Goal: Information Seeking & Learning: Learn about a topic

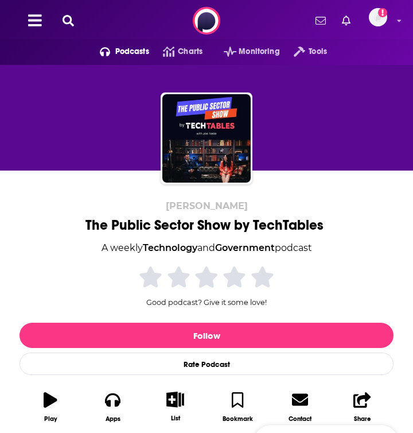
click at [65, 19] on icon at bounding box center [68, 20] width 11 height 11
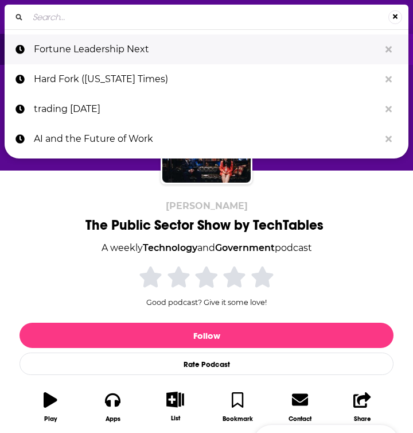
type input "Big Technology" by [PERSON_NAME]"
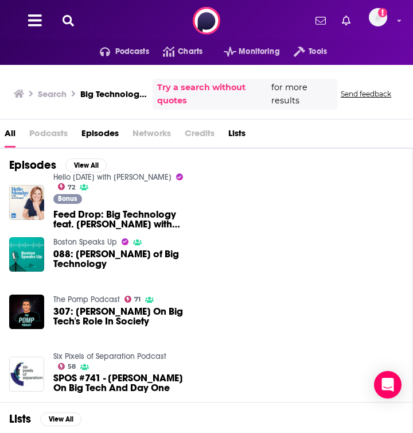
click at [50, 131] on span "Podcasts" at bounding box center [48, 136] width 38 height 24
click at [111, 90] on h3 "Big Technology" by [PERSON_NAME]" at bounding box center [114, 93] width 68 height 11
click at [110, 98] on h3 "Big Technology" by [PERSON_NAME]" at bounding box center [114, 93] width 68 height 11
click at [113, 53] on div "open menu" at bounding box center [107, 52] width 15 height 8
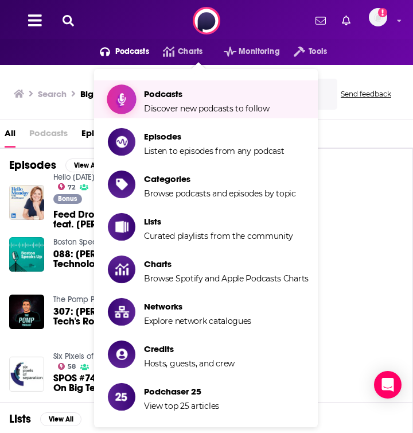
click at [167, 102] on span "Podcasts Discover new podcasts to follow" at bounding box center [207, 99] width 126 height 29
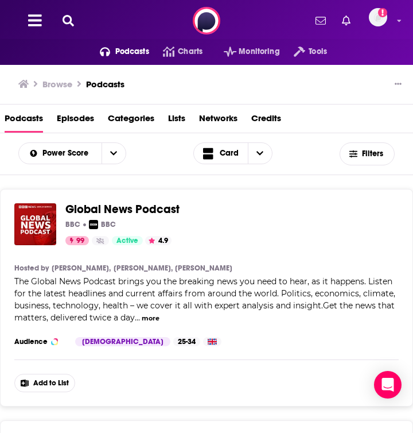
click at [71, 20] on icon at bounding box center [68, 20] width 11 height 11
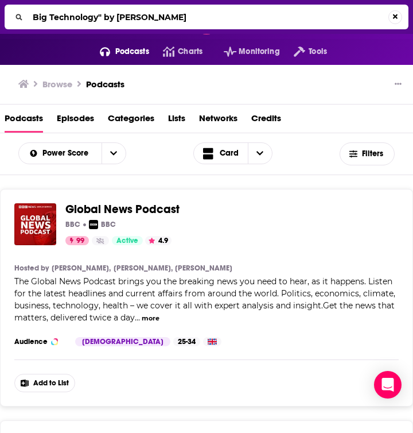
drag, startPoint x: 99, startPoint y: 17, endPoint x: 347, endPoint y: 30, distance: 247.8
click at [347, 30] on div "Big Technology" by [PERSON_NAME]" at bounding box center [206, 17] width 413 height 34
type input "Big Technology"
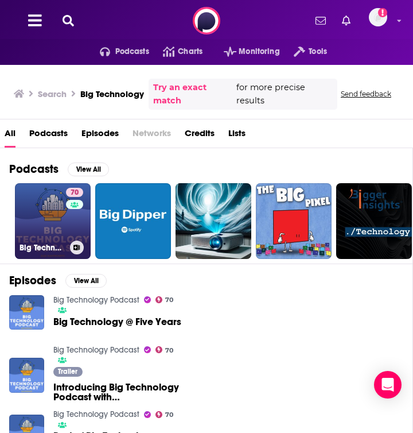
click at [49, 207] on link "70 Big Technology Podcast" at bounding box center [53, 221] width 76 height 76
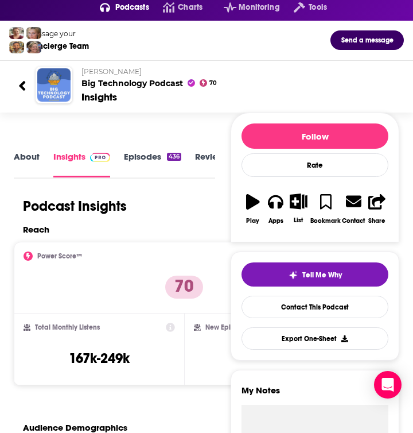
scroll to position [14, 0]
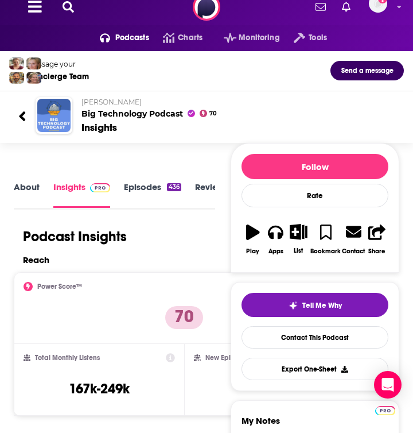
click at [27, 185] on link "About" at bounding box center [27, 194] width 26 height 26
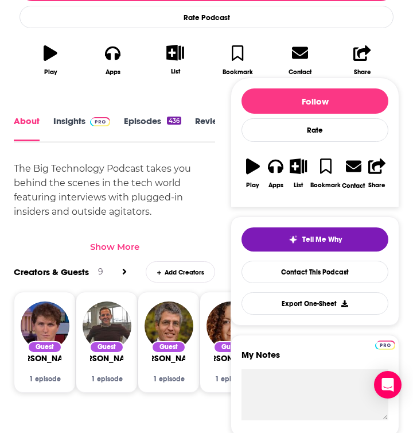
scroll to position [360, 0]
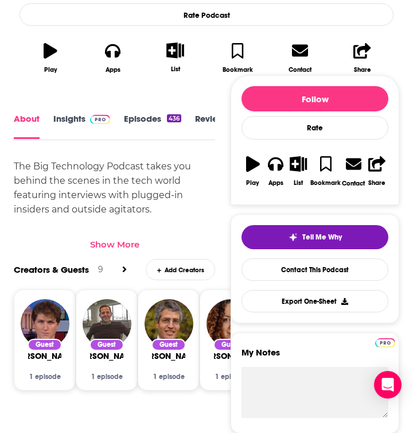
click at [108, 242] on div "Show More" at bounding box center [114, 244] width 49 height 11
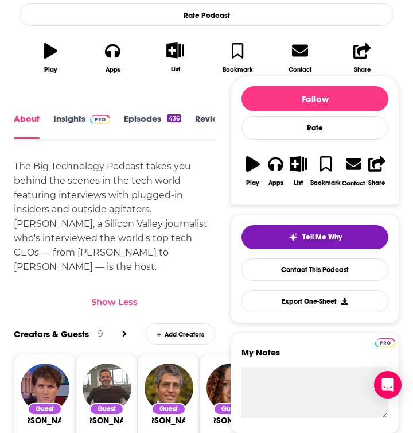
click at [80, 186] on div "The Big Technology Podcast takes you behind the scenes in the tech world featur…" at bounding box center [114, 216] width 201 height 115
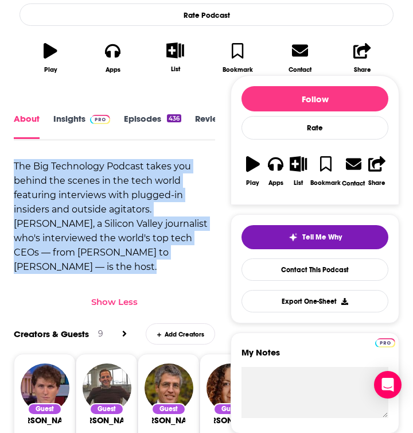
click at [80, 186] on div "The Big Technology Podcast takes you behind the scenes in the tech world featur…" at bounding box center [114, 216] width 201 height 115
copy div "The Big Technology Podcast takes you behind the scenes in the tech world featur…"
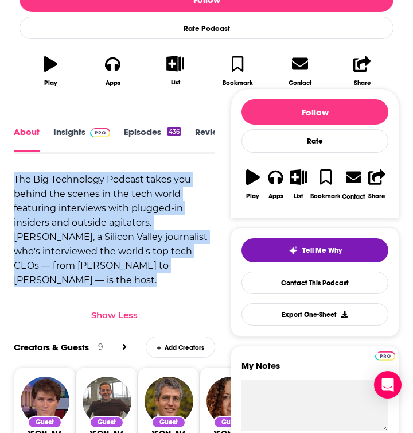
scroll to position [300, 0]
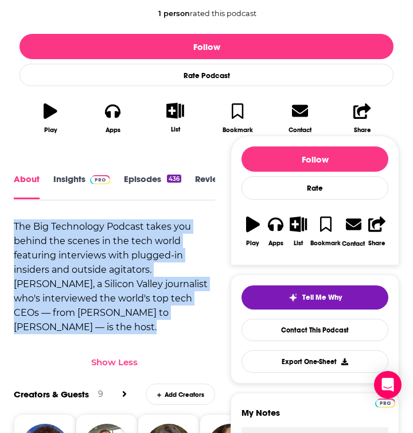
click at [65, 183] on link "Insights" at bounding box center [81, 186] width 57 height 25
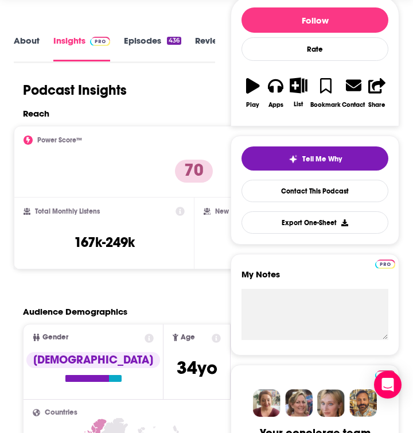
scroll to position [160, 0]
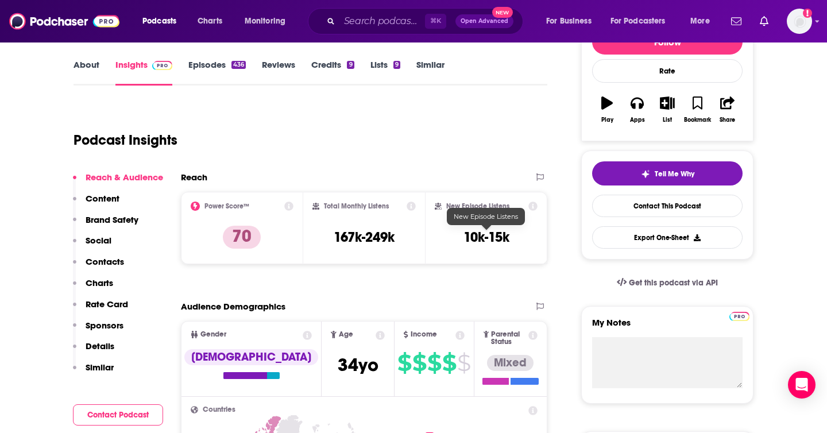
click at [413, 236] on h3 "10k-15k" at bounding box center [486, 236] width 46 height 17
copy div "10k-15k Export One-Sheet"
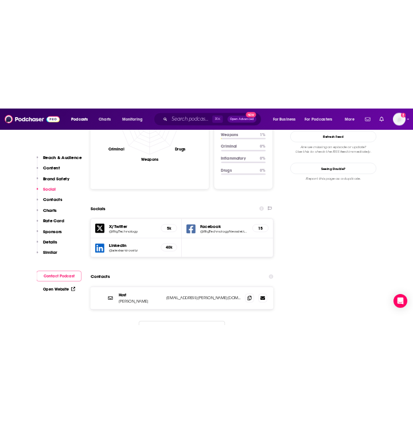
scroll to position [1192, 0]
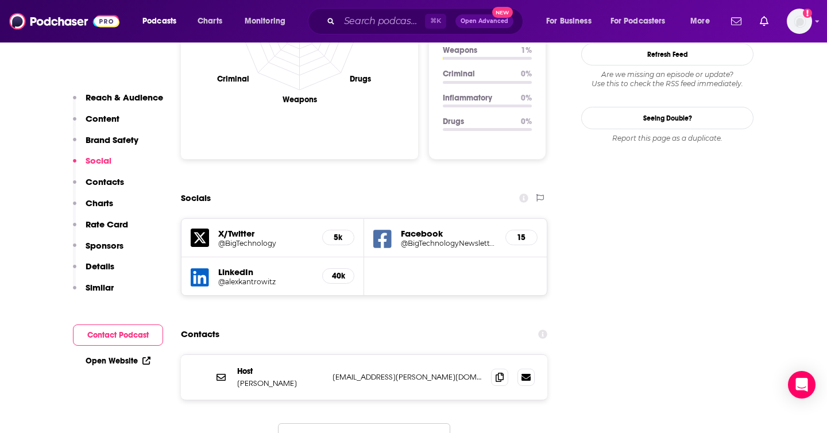
click at [304, 323] on div "Contacts" at bounding box center [364, 334] width 366 height 22
click at [238, 266] on h5 "LinkedIn" at bounding box center [265, 271] width 95 height 11
click at [238, 257] on div "LinkedIn @alexkantrowitz 40k" at bounding box center [272, 276] width 183 height 38
click at [238, 277] on h5 "@alexkantrowitz" at bounding box center [265, 281] width 95 height 9
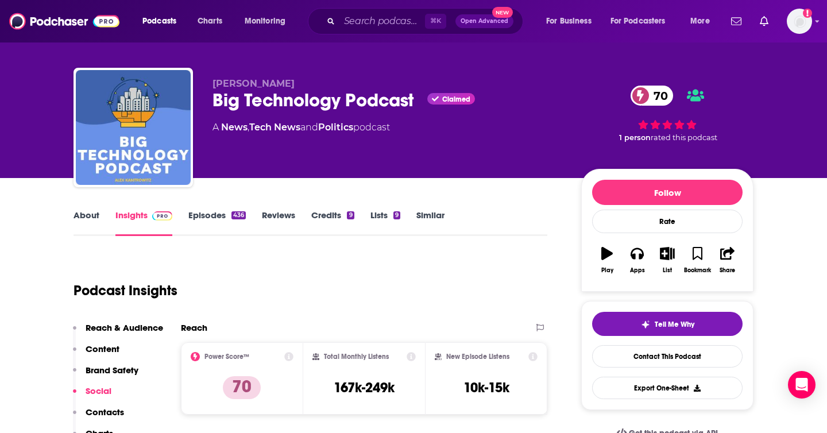
scroll to position [9, 0]
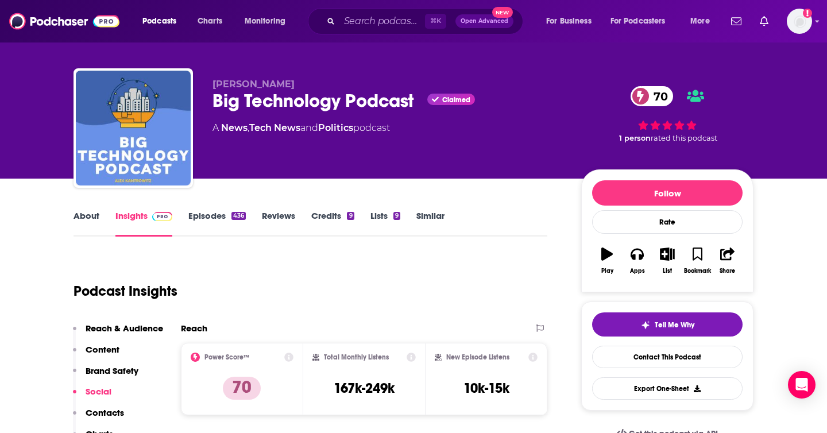
click at [86, 215] on link "About" at bounding box center [86, 223] width 26 height 26
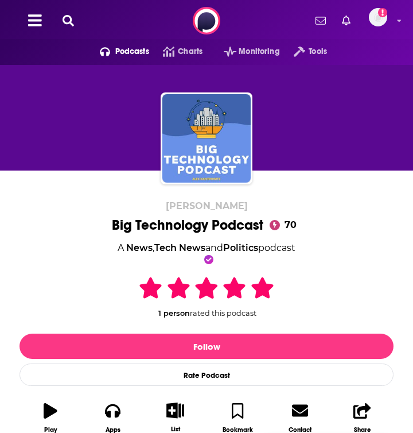
click at [52, 33] on div "Podcasts Charts Monitoring Tools For Business For Podcasters More Add a profile…" at bounding box center [206, 20] width 413 height 41
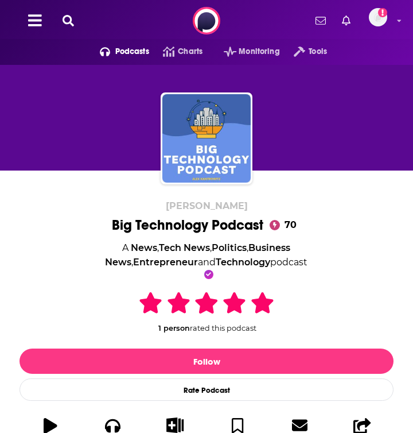
click at [68, 19] on icon at bounding box center [68, 20] width 11 height 11
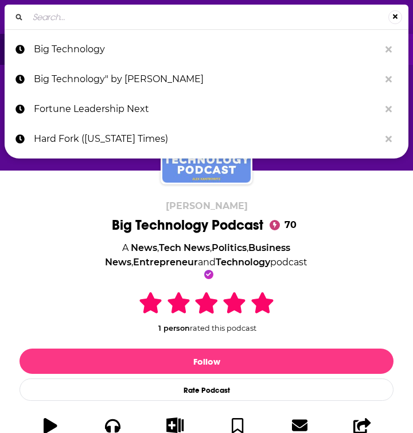
type input "Stratechery"
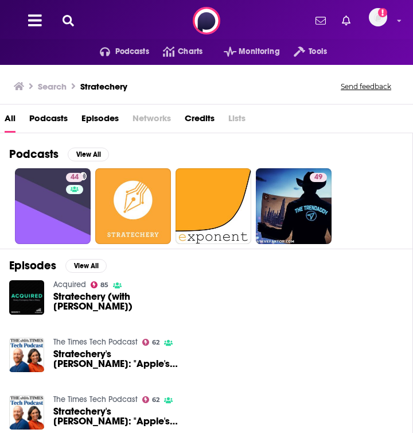
click at [82, 303] on span "Stratechery (with [PERSON_NAME])" at bounding box center [118, 302] width 131 height 20
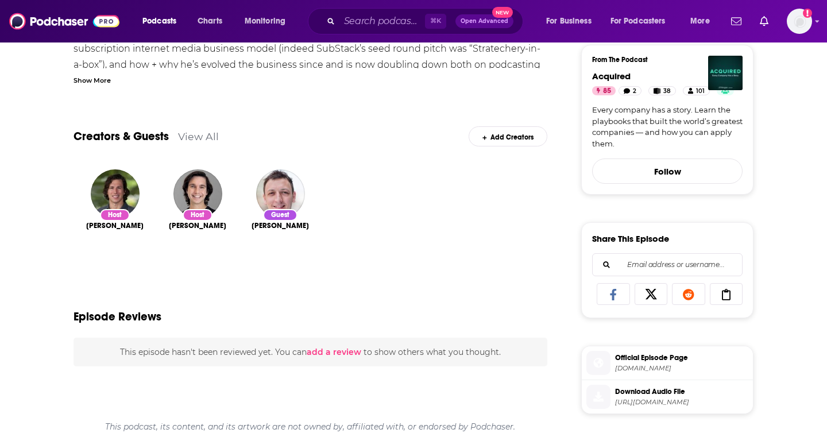
scroll to position [298, 0]
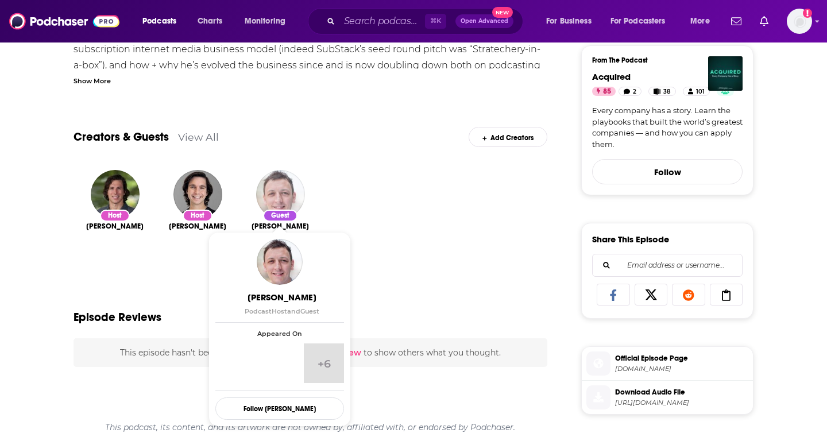
click at [271, 189] on img "Ben Thompson" at bounding box center [280, 194] width 49 height 49
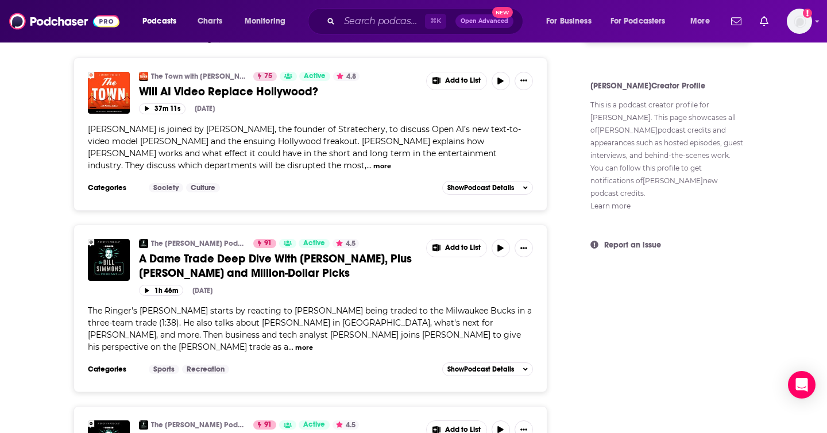
scroll to position [286, 0]
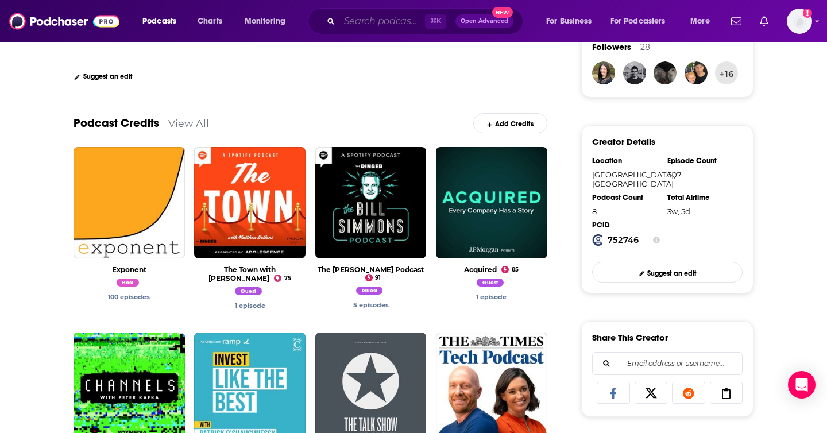
click at [359, 22] on input "Search podcasts, credits, & more..." at bounding box center [382, 21] width 86 height 18
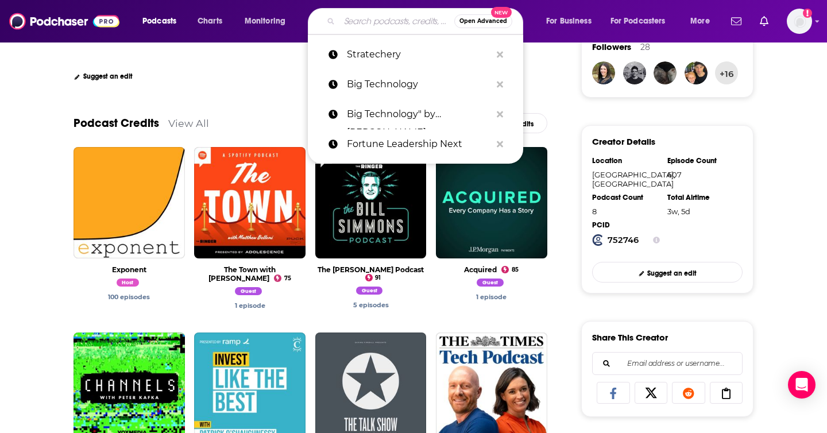
paste input "Stratechery"
type input "Stratechery"
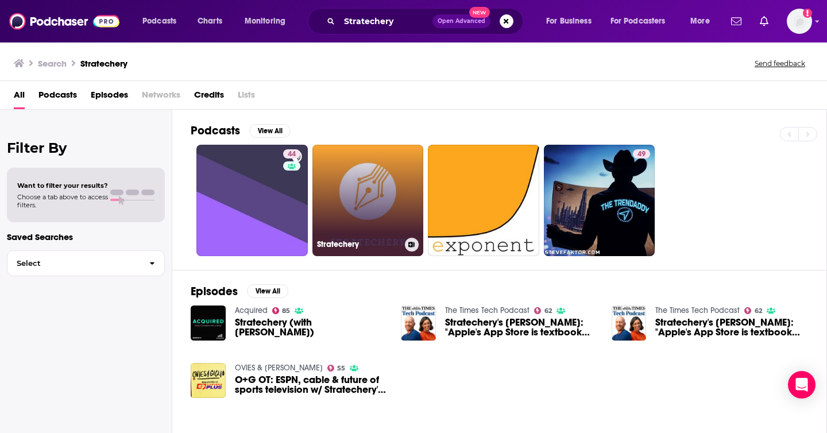
click at [363, 188] on link "Stratechery" at bounding box center [367, 200] width 111 height 111
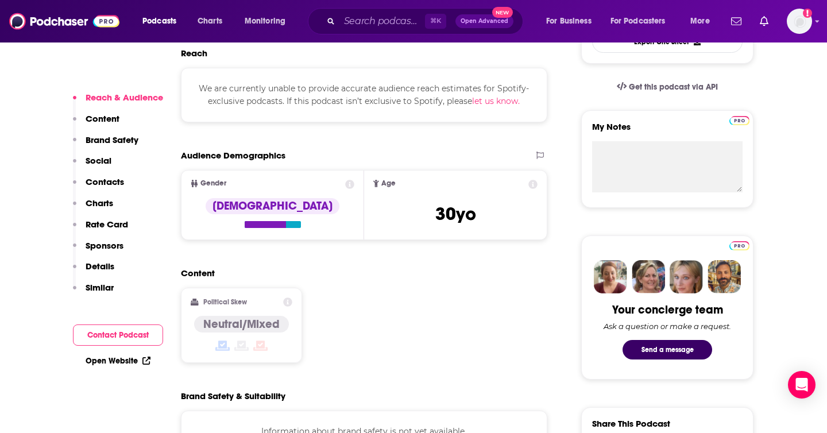
scroll to position [386, 0]
